Goal: Information Seeking & Learning: Learn about a topic

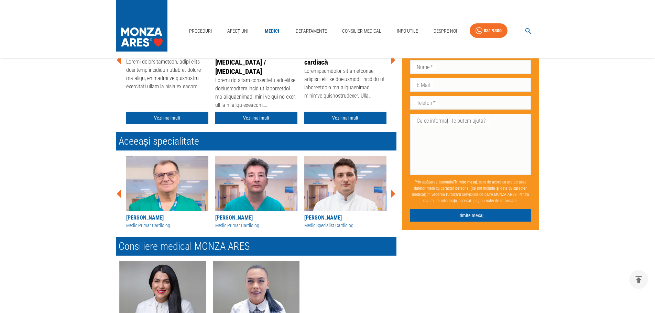
scroll to position [241, 0]
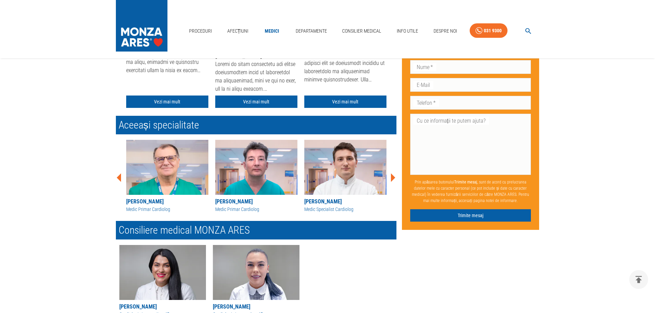
click at [390, 174] on icon at bounding box center [393, 178] width 21 height 21
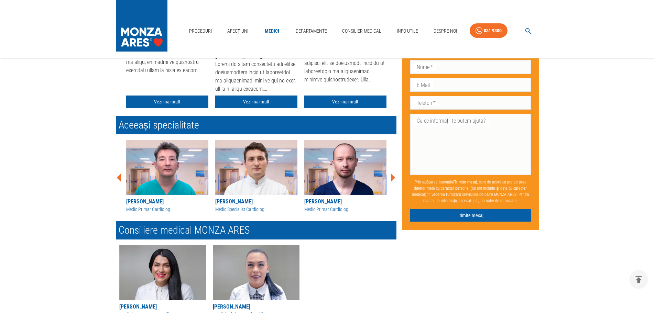
click at [390, 174] on icon at bounding box center [393, 178] width 21 height 21
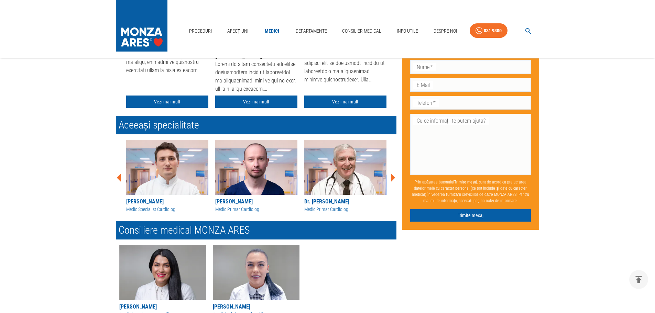
click at [390, 174] on icon at bounding box center [393, 178] width 21 height 21
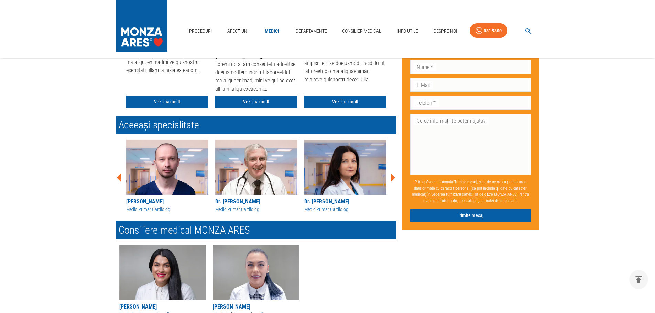
click at [390, 174] on icon at bounding box center [393, 178] width 21 height 21
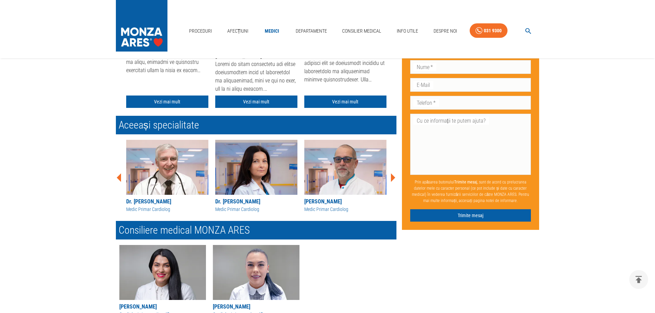
click at [390, 174] on icon at bounding box center [393, 178] width 21 height 21
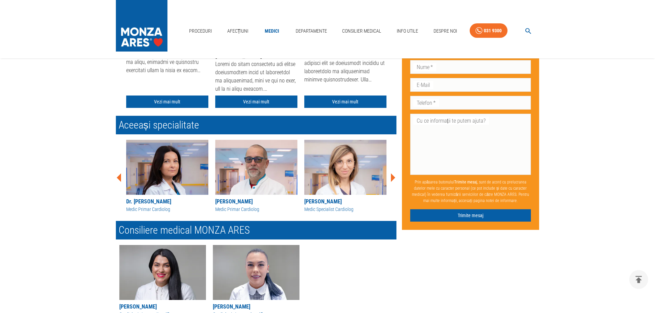
click at [390, 174] on icon at bounding box center [393, 178] width 21 height 21
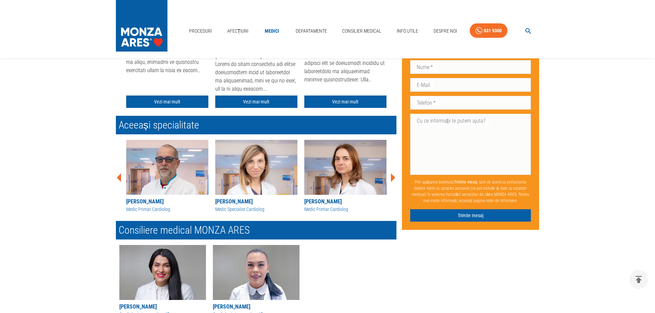
click at [390, 174] on icon at bounding box center [393, 178] width 21 height 21
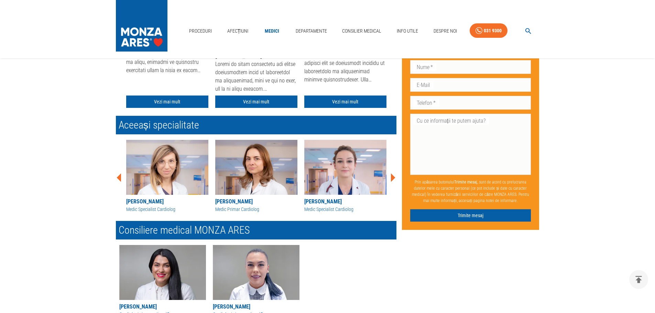
click at [390, 174] on icon at bounding box center [393, 178] width 21 height 21
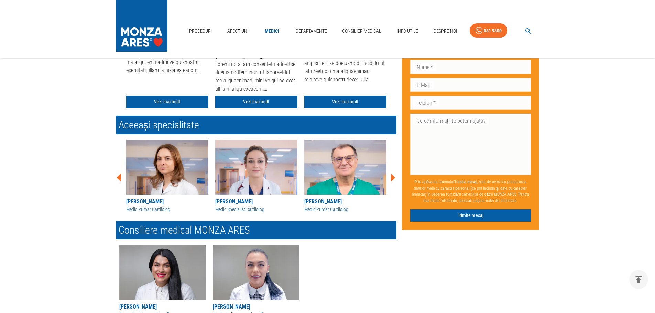
click at [390, 174] on icon at bounding box center [393, 178] width 21 height 21
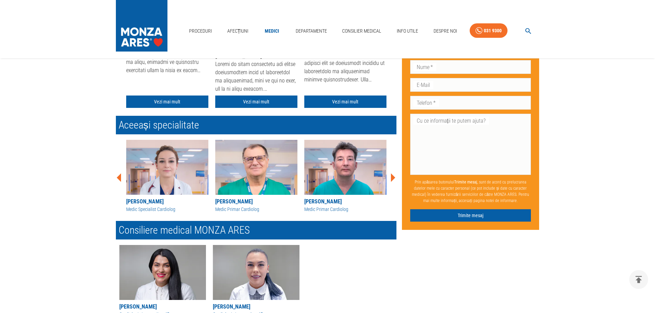
click at [390, 174] on icon at bounding box center [393, 178] width 21 height 21
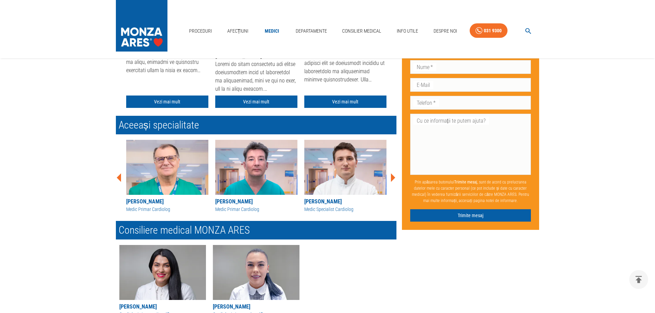
click at [390, 174] on icon at bounding box center [393, 178] width 21 height 21
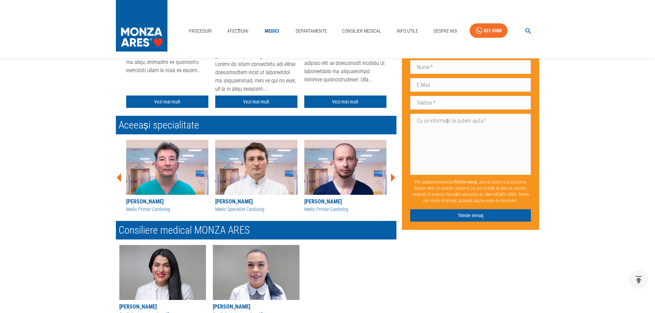
click at [390, 174] on icon at bounding box center [393, 178] width 21 height 21
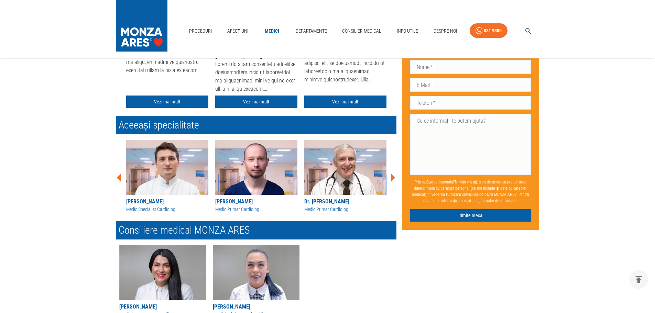
click at [390, 174] on icon at bounding box center [393, 178] width 21 height 21
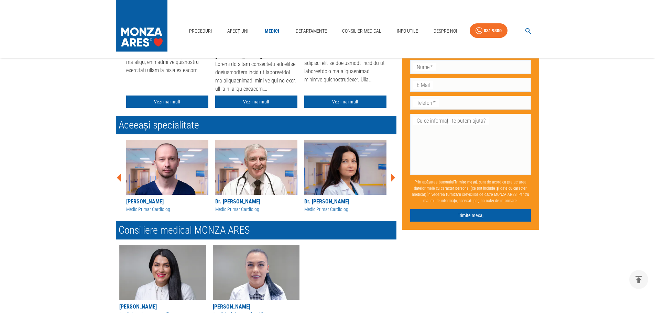
click at [390, 174] on icon at bounding box center [393, 178] width 21 height 21
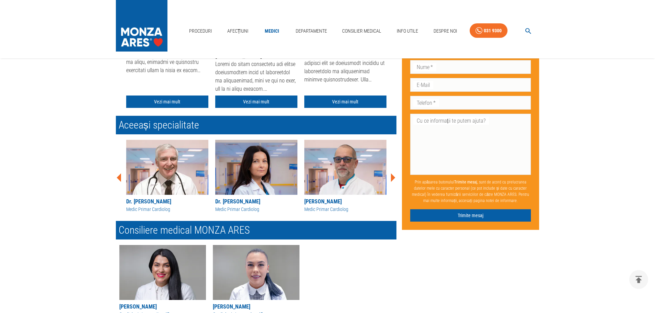
click at [390, 174] on icon at bounding box center [393, 178] width 21 height 21
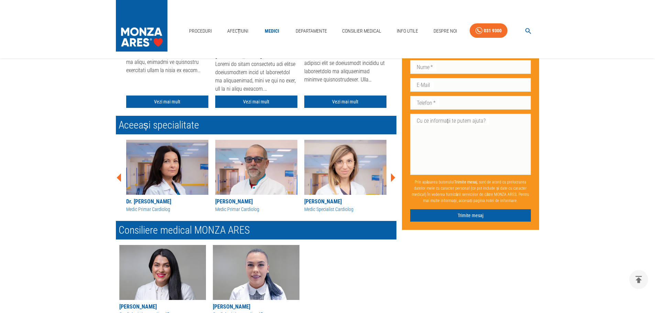
click at [390, 174] on icon at bounding box center [393, 178] width 21 height 21
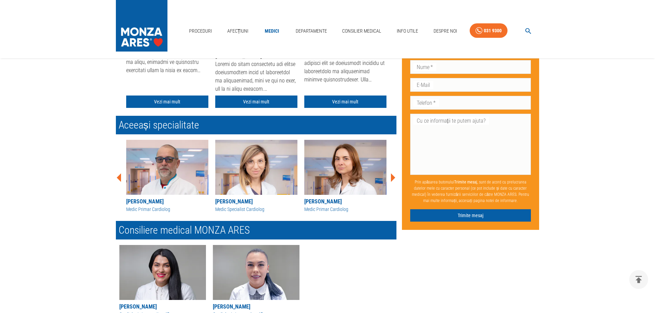
click at [390, 174] on icon at bounding box center [393, 178] width 21 height 21
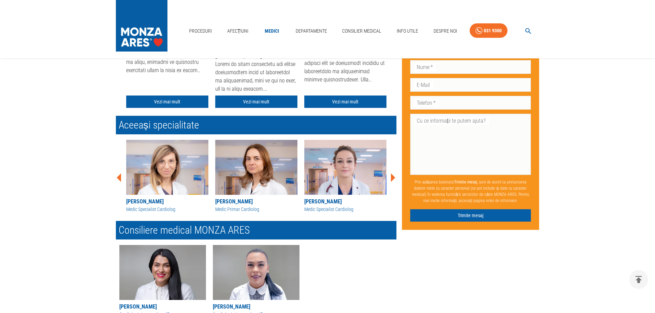
click at [390, 174] on icon at bounding box center [393, 178] width 21 height 21
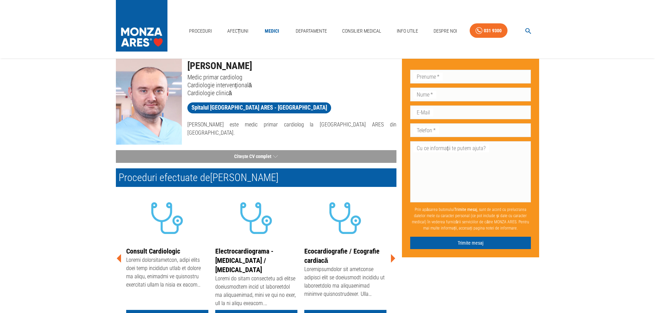
scroll to position [0, 0]
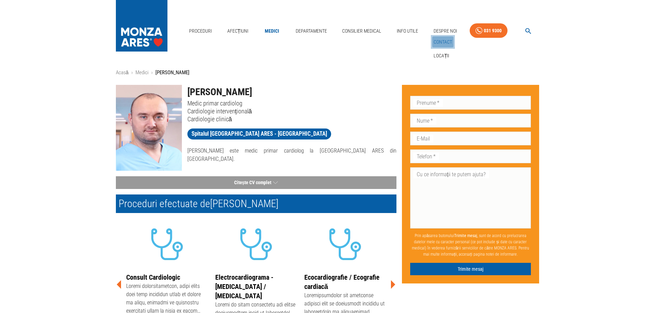
click at [439, 42] on link "Contact" at bounding box center [443, 41] width 21 height 11
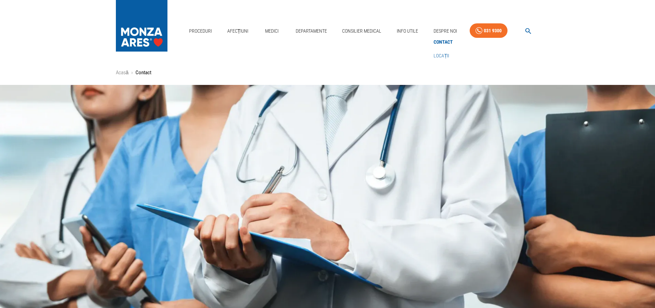
click at [436, 55] on link "Locații" at bounding box center [442, 55] width 19 height 11
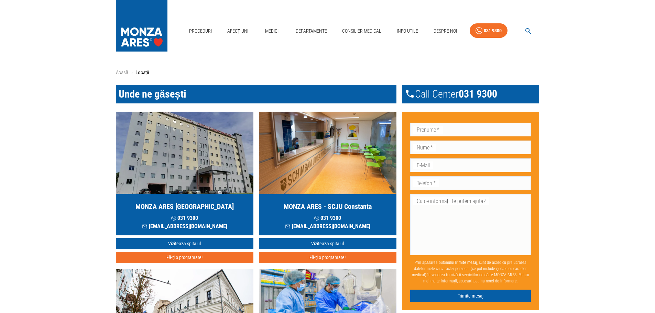
drag, startPoint x: 324, startPoint y: 106, endPoint x: 283, endPoint y: 65, distance: 58.1
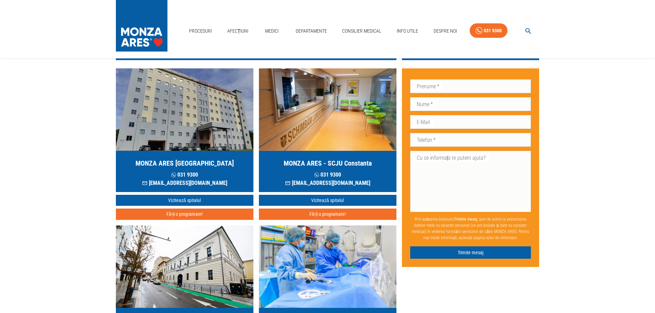
scroll to position [34, 0]
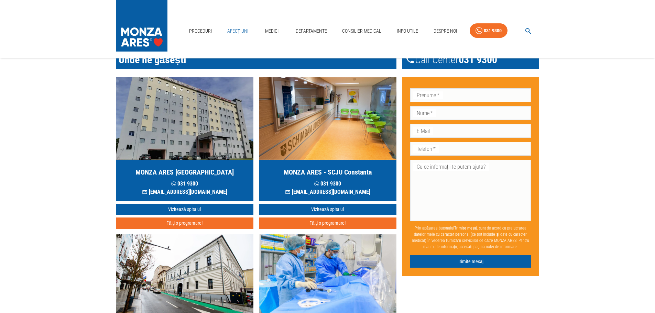
click at [231, 27] on link "Afecțiuni" at bounding box center [238, 31] width 27 height 14
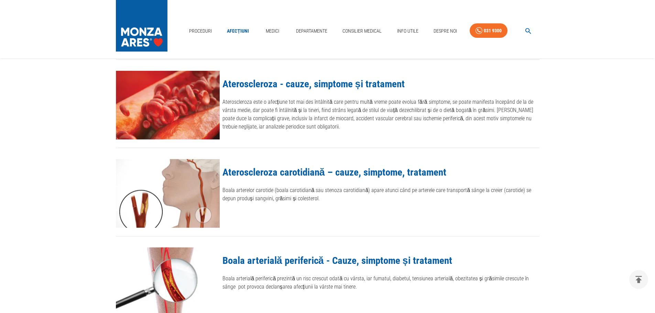
scroll to position [585, 0]
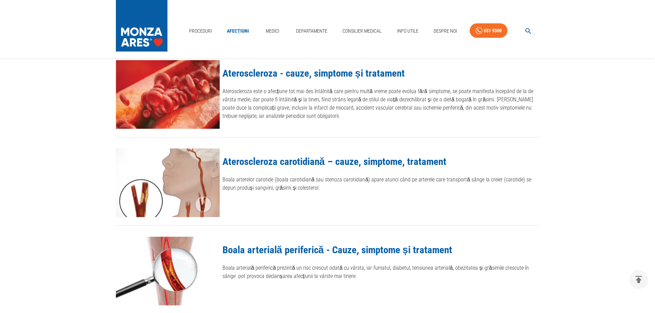
click at [252, 156] on link "Ateroscleroza carotidiană – cauze, simptome, tratament" at bounding box center [335, 162] width 224 height 12
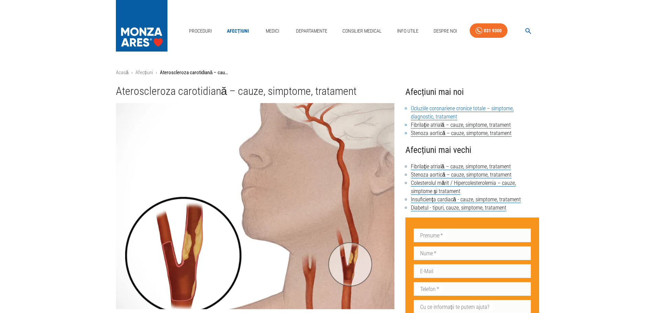
click at [466, 110] on link "Ocluziile coronariene cronice totale – simptome, diagnostic, tratament" at bounding box center [462, 112] width 103 height 15
click at [359, 28] on link "Consilier Medical" at bounding box center [362, 31] width 45 height 14
